Goal: Check status: Check status

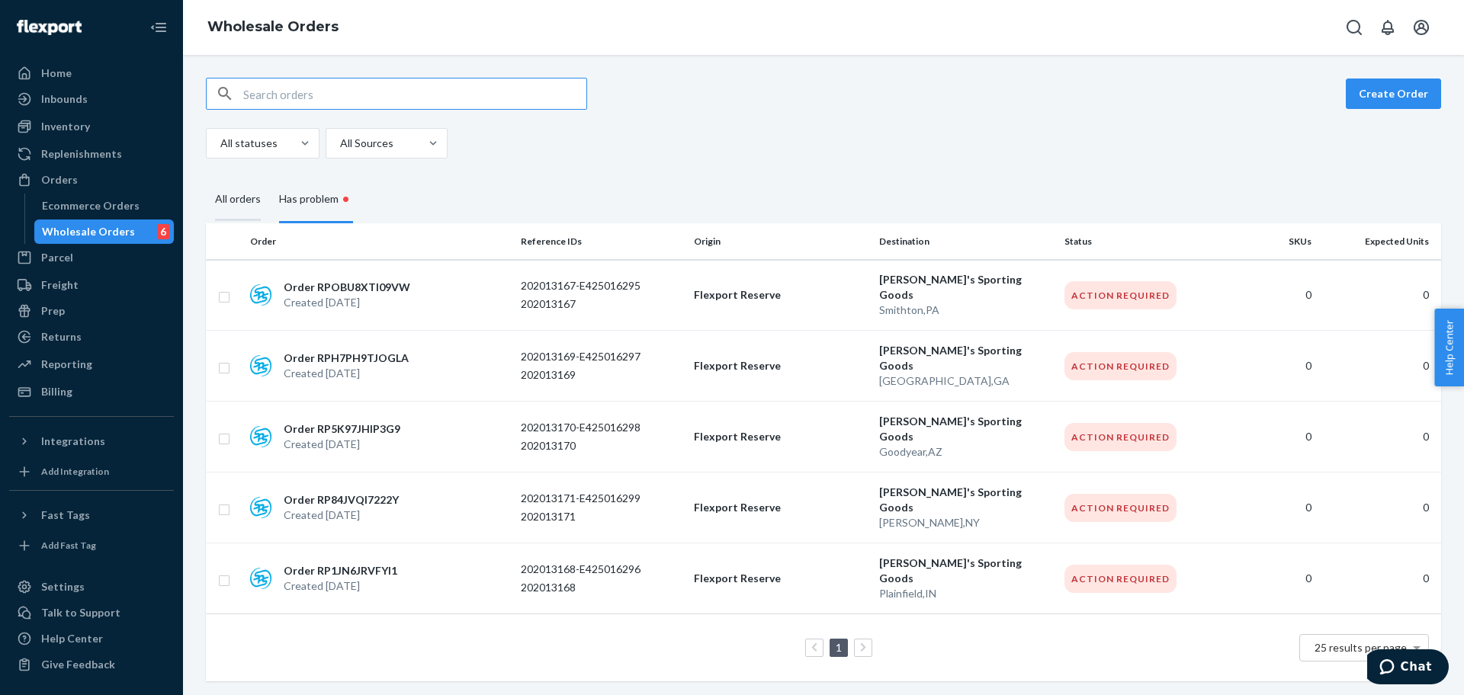
click at [226, 195] on div "All orders" at bounding box center [238, 200] width 46 height 42
click at [206, 179] on input "All orders" at bounding box center [206, 179] width 0 height 0
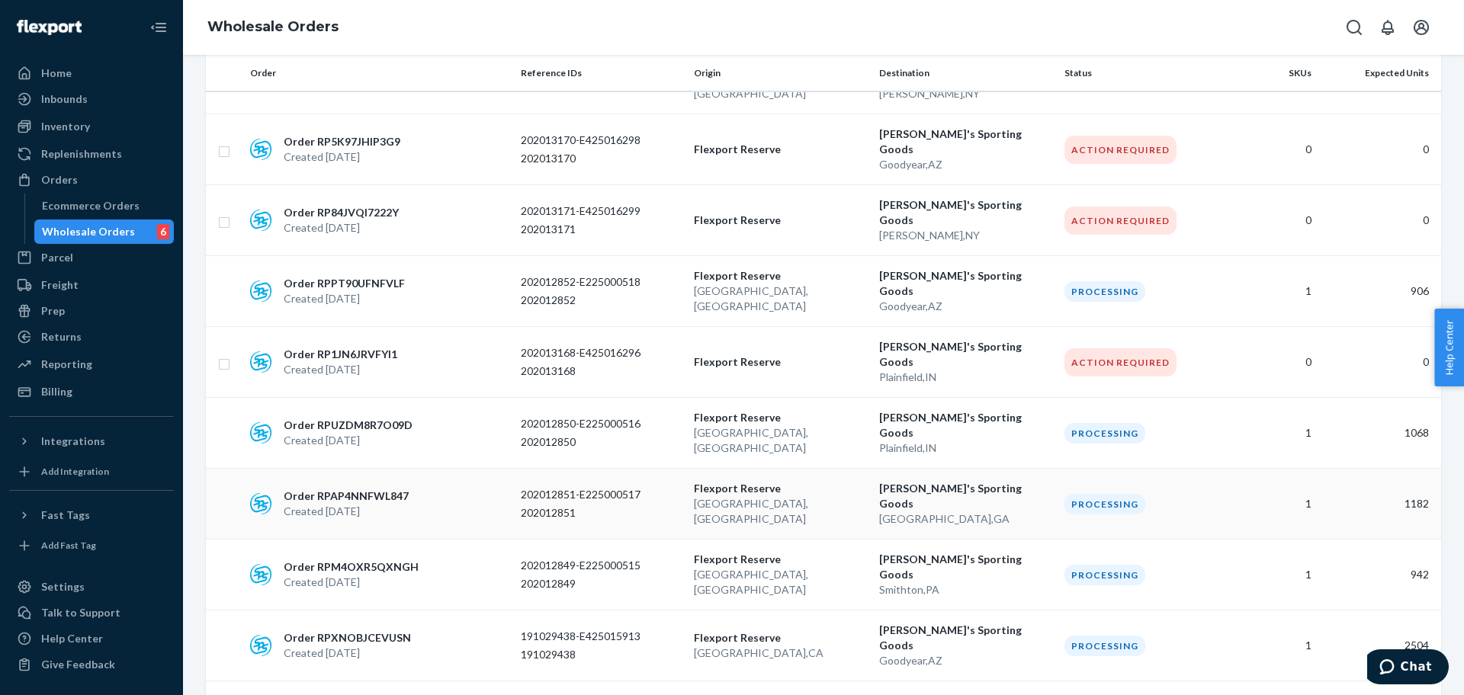
scroll to position [763, 0]
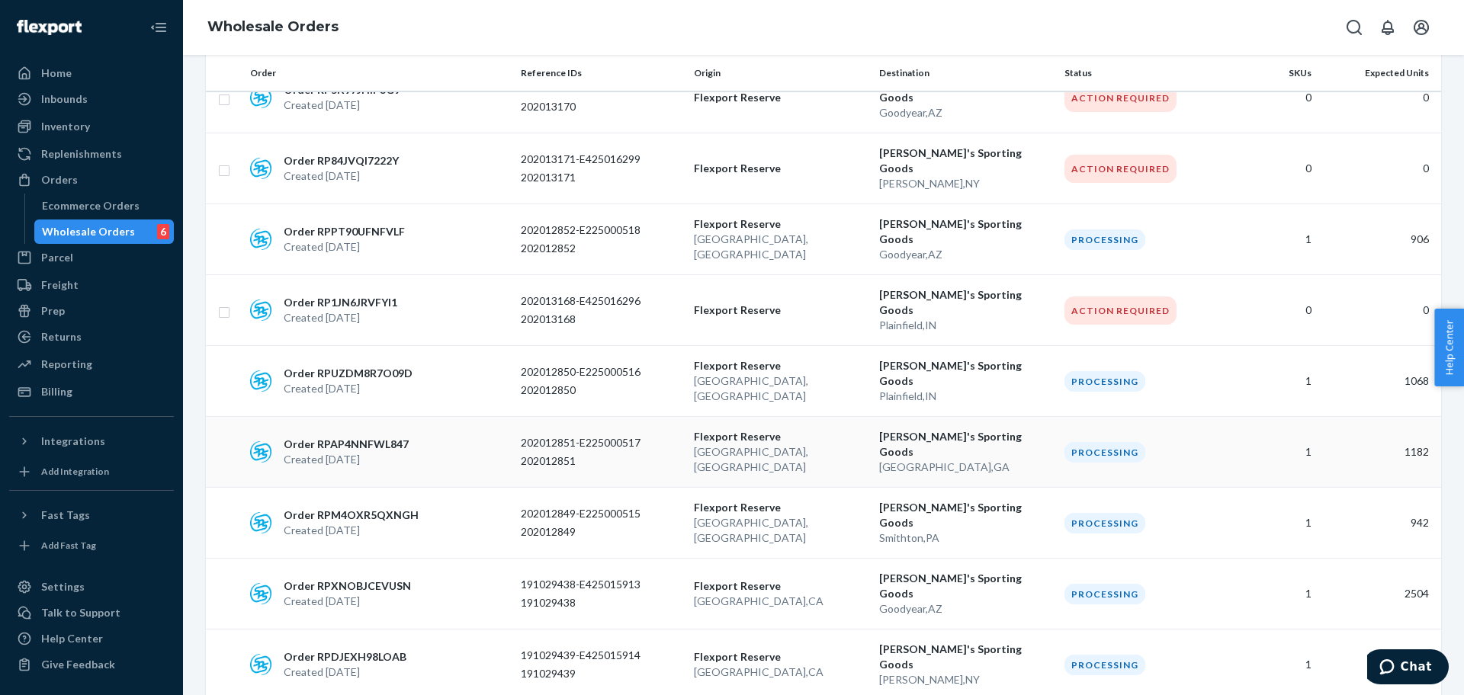
click at [638, 454] on p "202012851" at bounding box center [582, 461] width 122 height 15
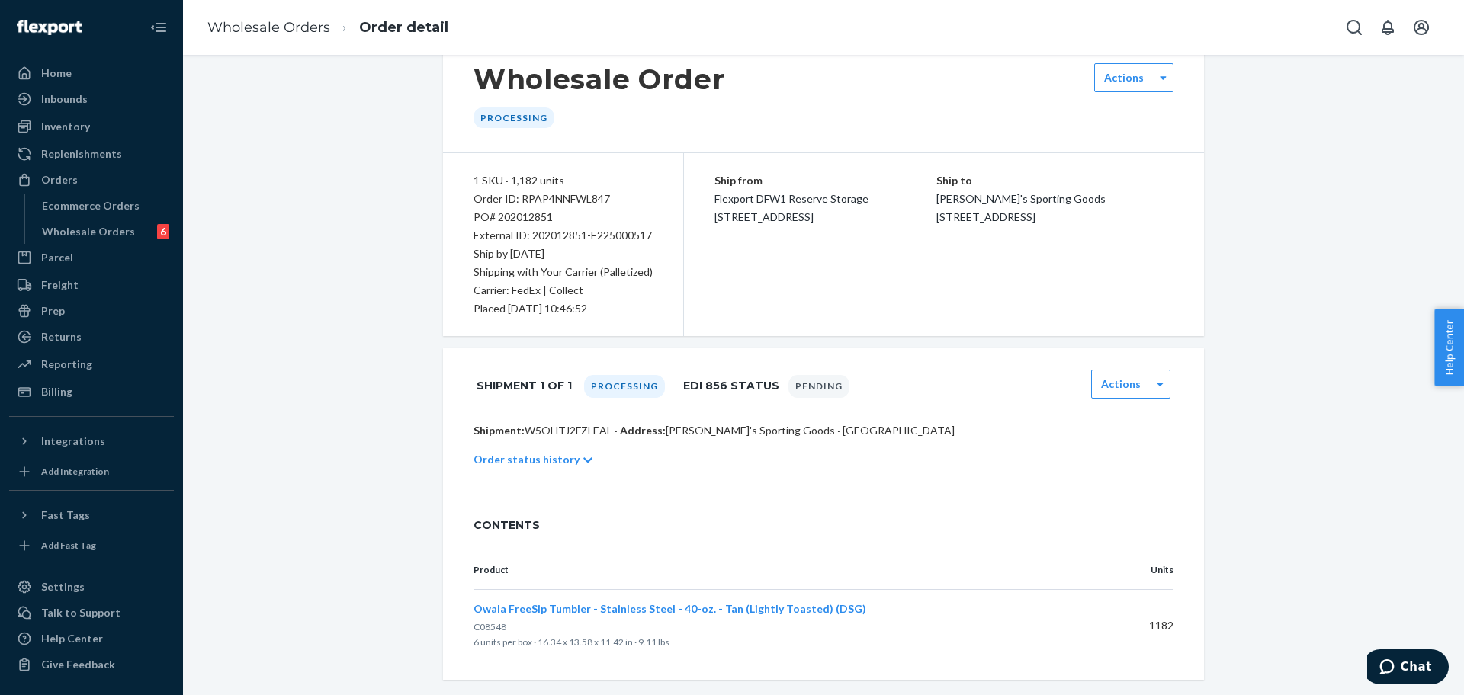
scroll to position [60, 0]
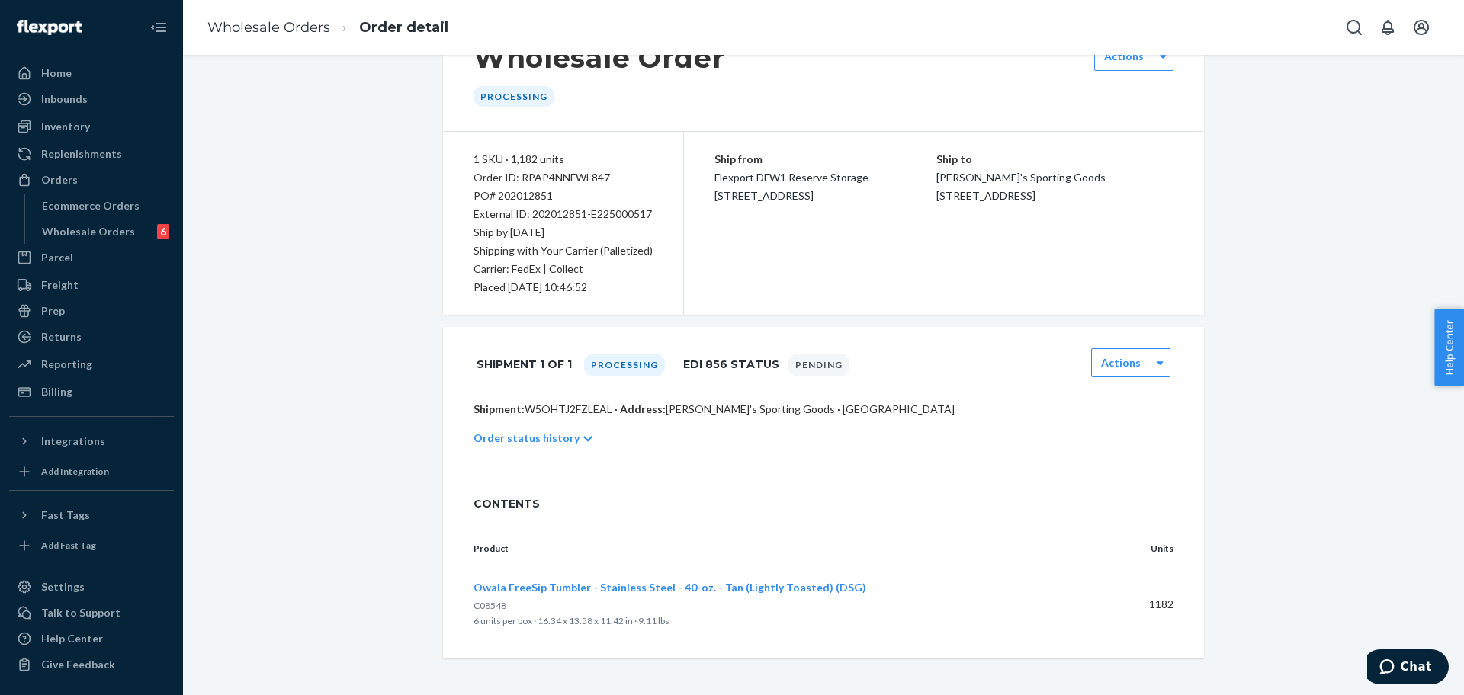
click at [564, 431] on div "Order status history" at bounding box center [824, 438] width 700 height 43
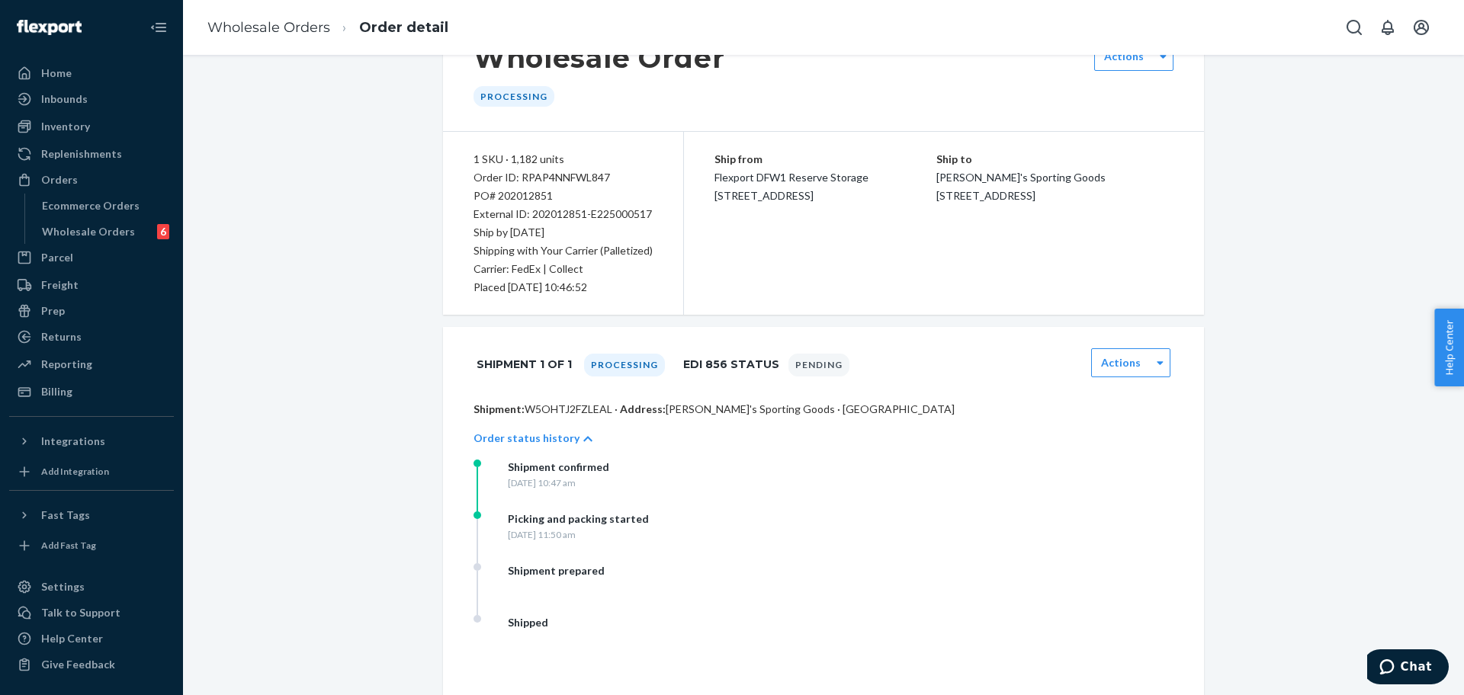
click at [583, 437] on icon at bounding box center [587, 439] width 9 height 11
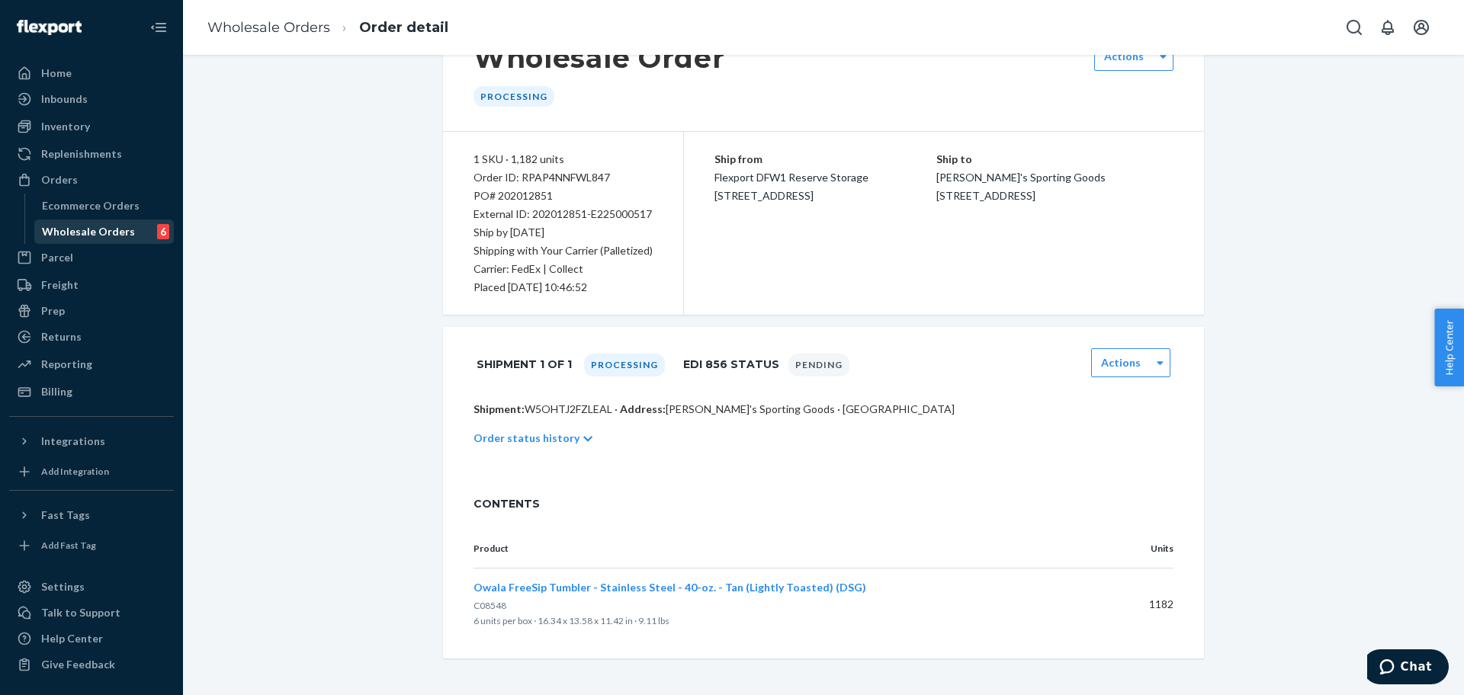
click at [118, 227] on div "Wholesale Orders" at bounding box center [88, 231] width 93 height 15
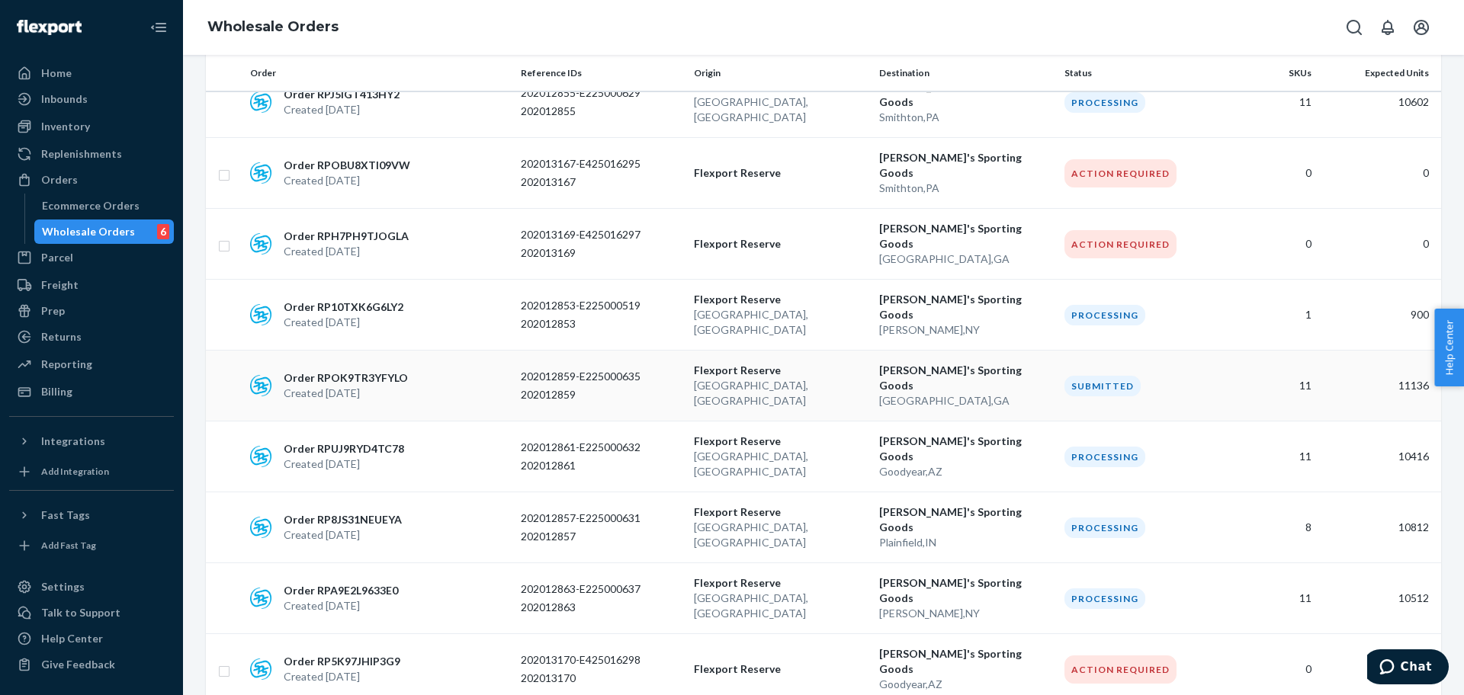
scroll to position [286, 0]
